Goal: Information Seeking & Learning: Learn about a topic

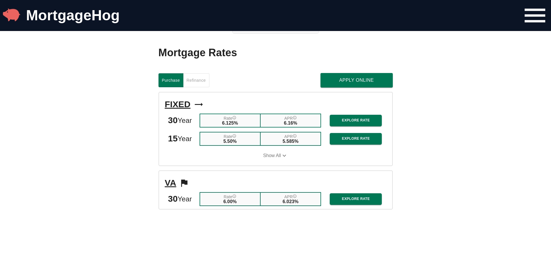
scroll to position [579, 0]
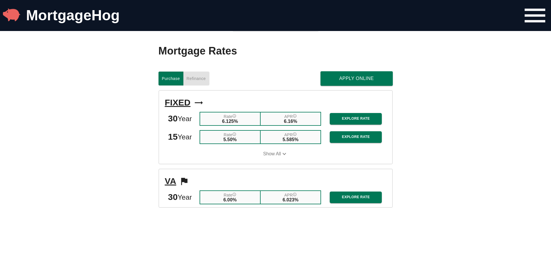
click at [208, 85] on button "Refinance" at bounding box center [196, 78] width 26 height 14
click at [279, 159] on button "Show All" at bounding box center [276, 154] width 222 height 14
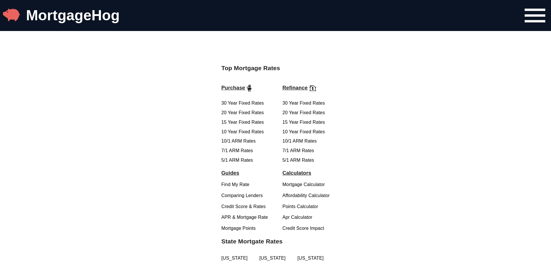
scroll to position [1071, 0]
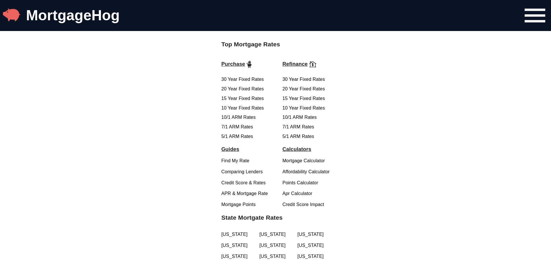
click at [302, 139] on link "5/1 ARM Rates" at bounding box center [298, 136] width 32 height 5
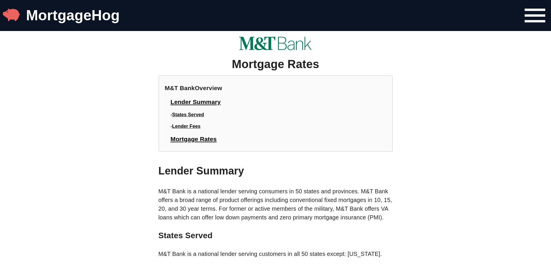
scroll to position [1071, 0]
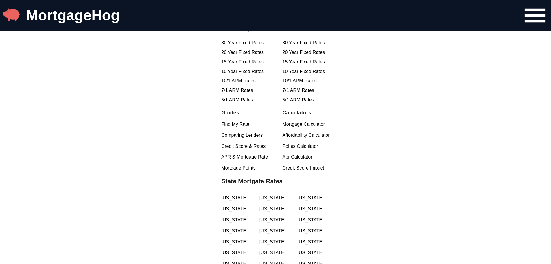
click at [242, 102] on link "5/1 ARM Rates" at bounding box center [237, 99] width 32 height 5
